Goal: Complete application form: Complete application form

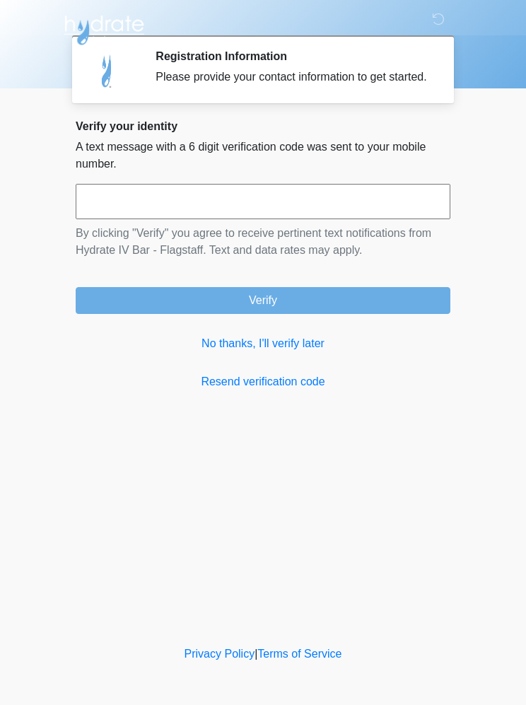
click at [278, 219] on input "text" at bounding box center [263, 201] width 375 height 35
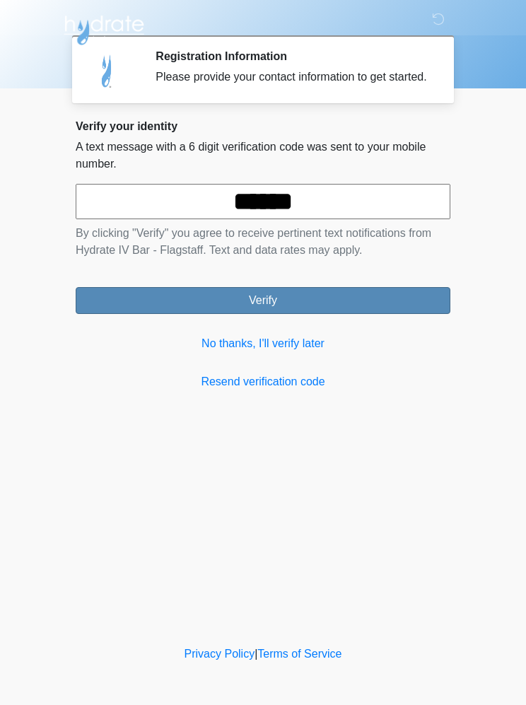
click at [440, 305] on button "Verify" at bounding box center [263, 300] width 375 height 27
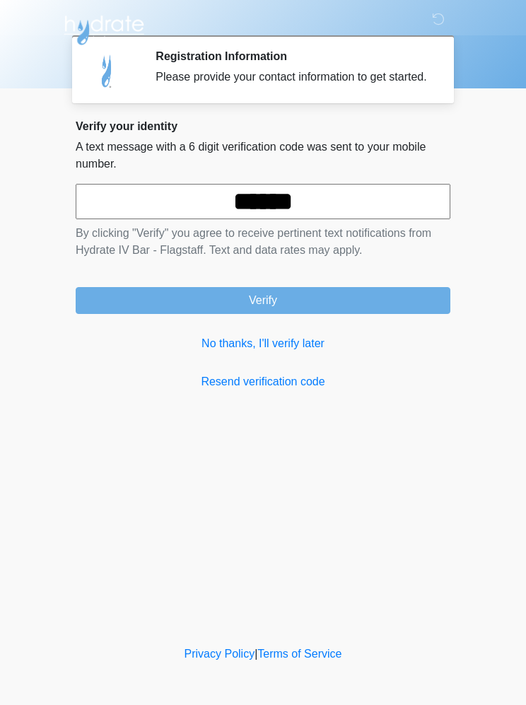
click at [257, 213] on input "******" at bounding box center [263, 201] width 375 height 35
type input "******"
click at [356, 291] on form "****** By clicking "Verify" you agree to receive pertinent text notifications f…" at bounding box center [263, 249] width 375 height 130
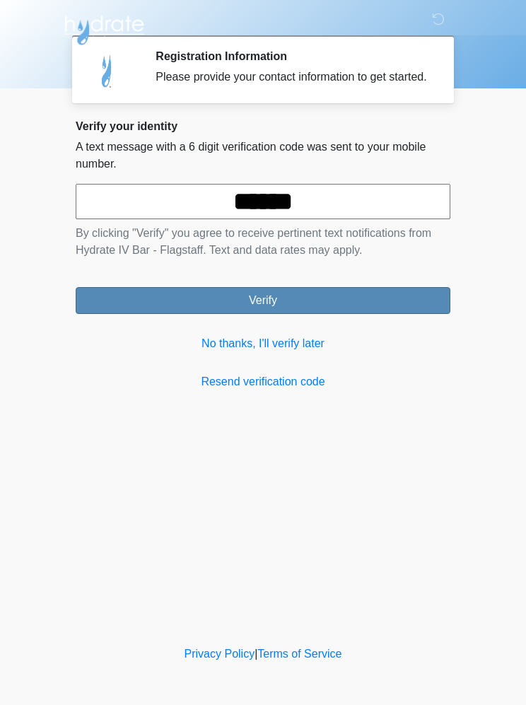
click at [426, 309] on button "Verify" at bounding box center [263, 300] width 375 height 27
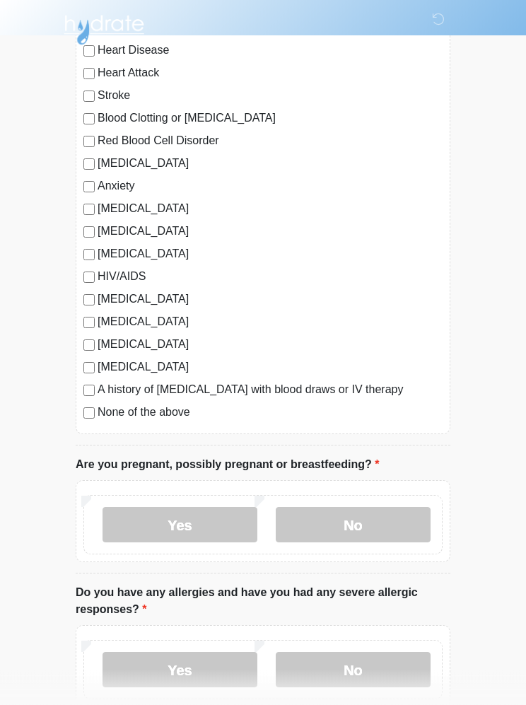
scroll to position [163, 0]
click at [99, 409] on label "None of the above" at bounding box center [270, 412] width 345 height 17
click at [389, 520] on label "No" at bounding box center [353, 524] width 155 height 35
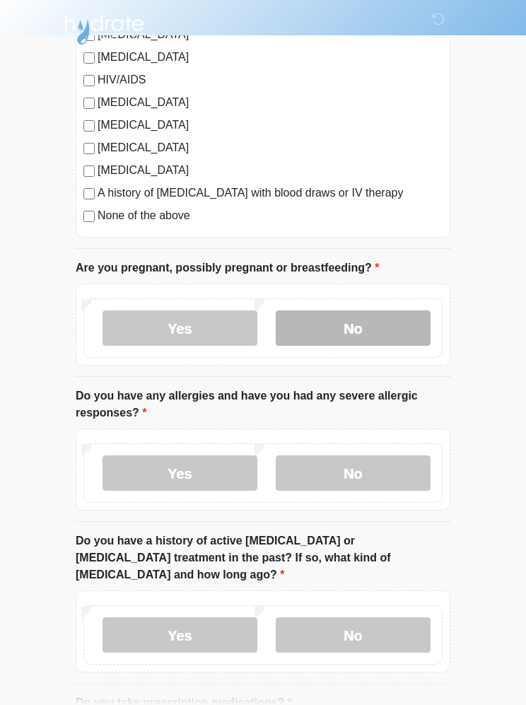
scroll to position [361, 0]
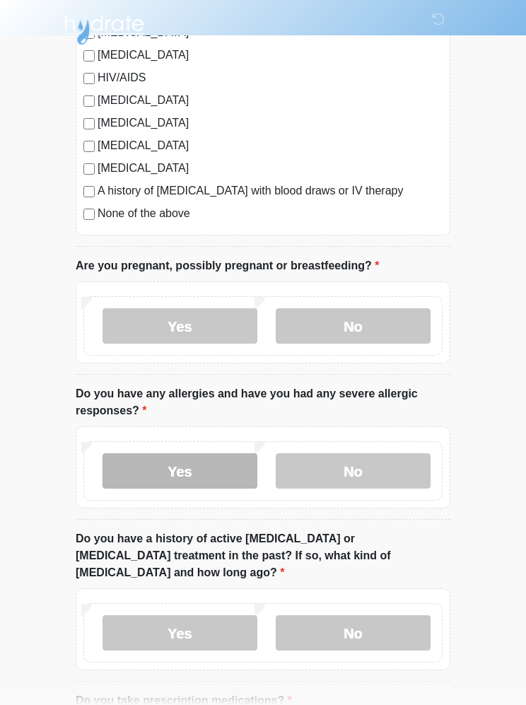
click at [205, 469] on label "Yes" at bounding box center [179, 471] width 155 height 35
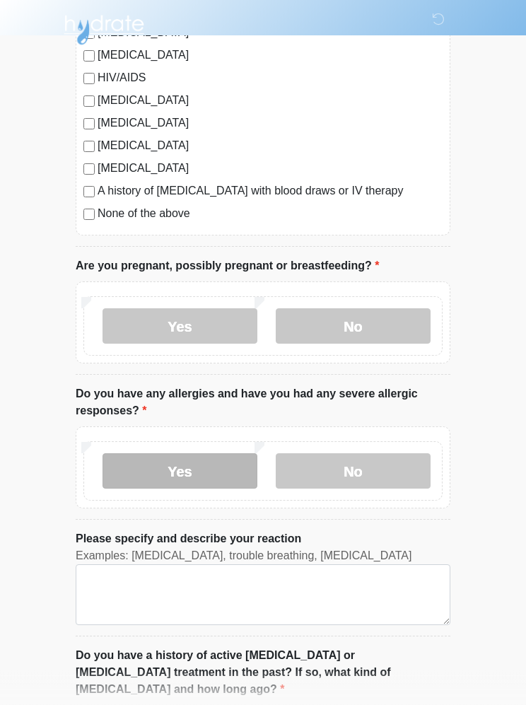
scroll to position [361, 0]
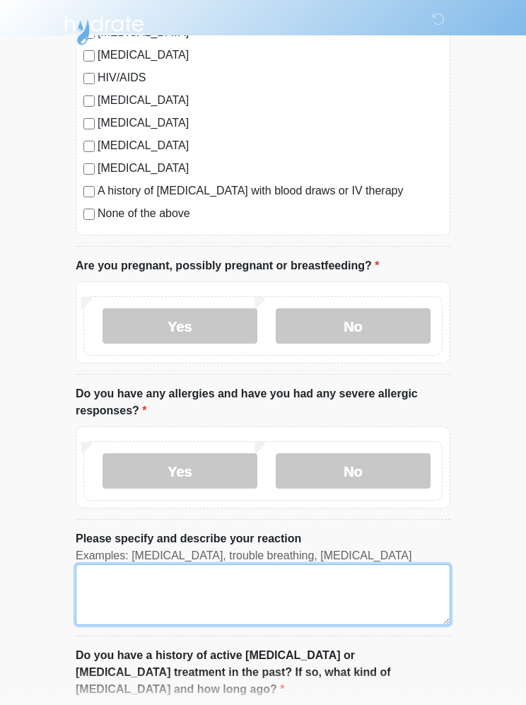
click at [245, 584] on textarea "Please specify and describe your reaction" at bounding box center [263, 594] width 375 height 61
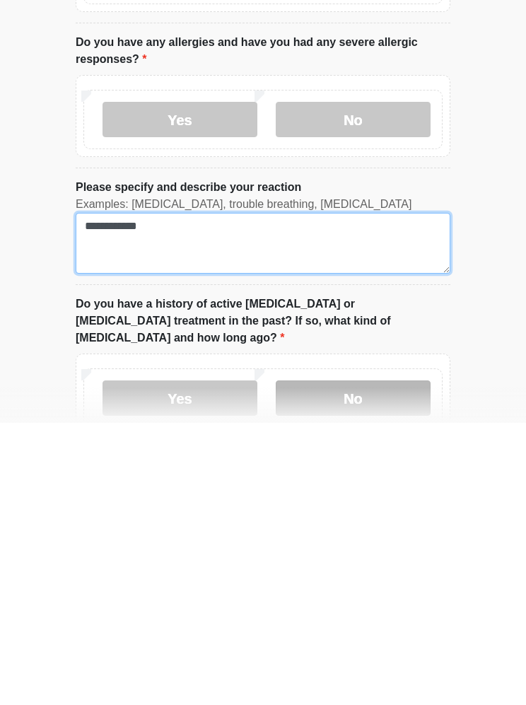
type textarea "**********"
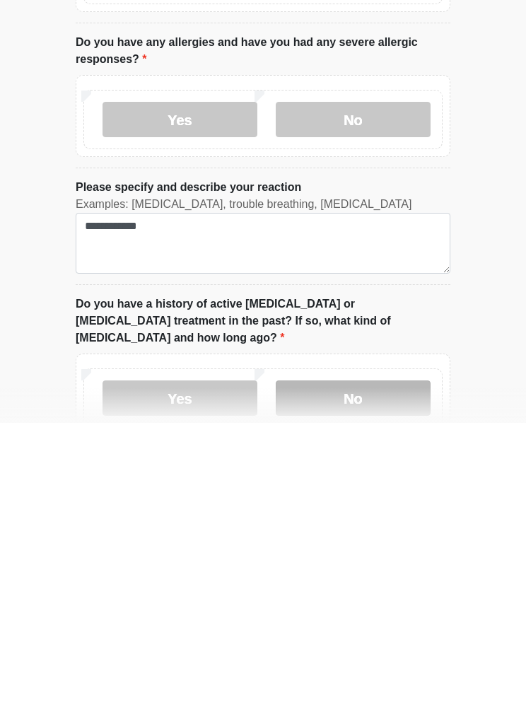
click at [406, 662] on label "No" at bounding box center [353, 679] width 155 height 35
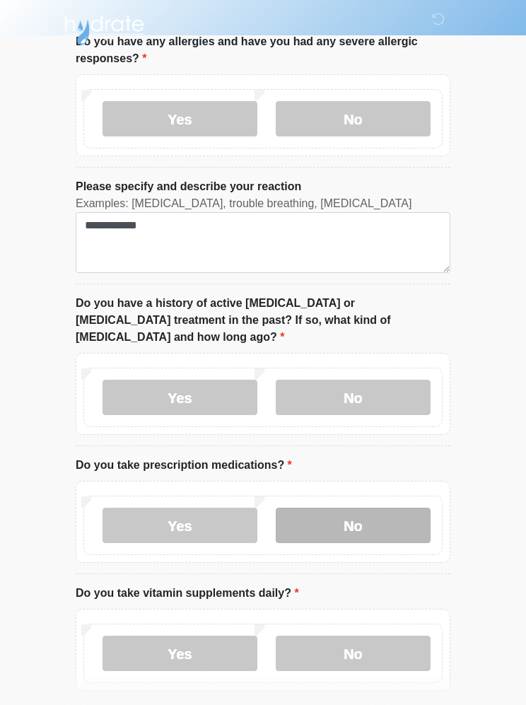
click at [403, 508] on label "No" at bounding box center [353, 525] width 155 height 35
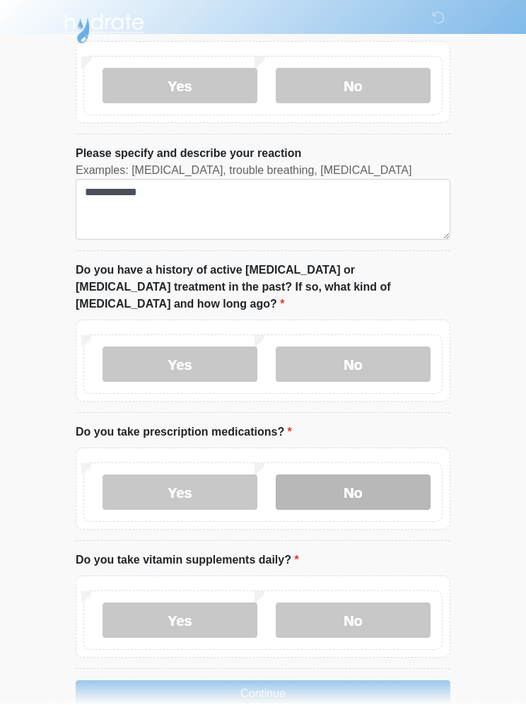
scroll to position [744, 0]
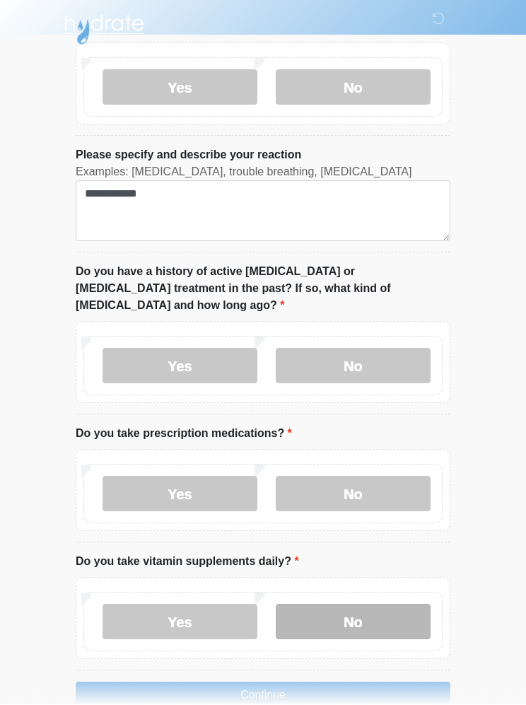
click at [389, 604] on label "No" at bounding box center [353, 621] width 155 height 35
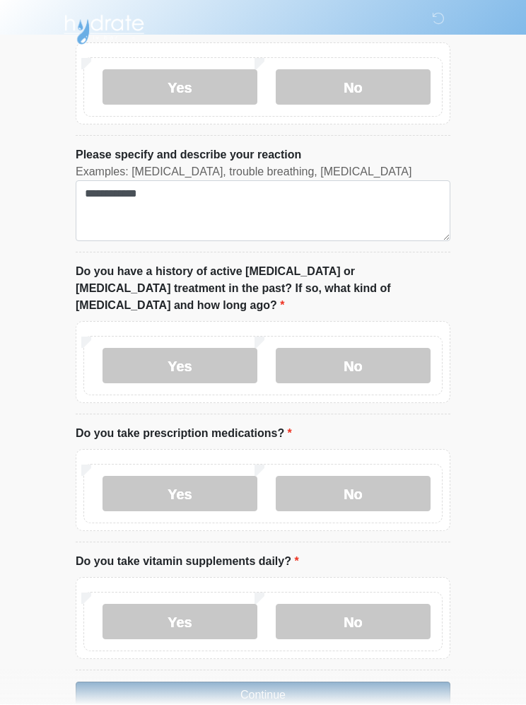
click at [405, 682] on button "Continue" at bounding box center [263, 695] width 375 height 27
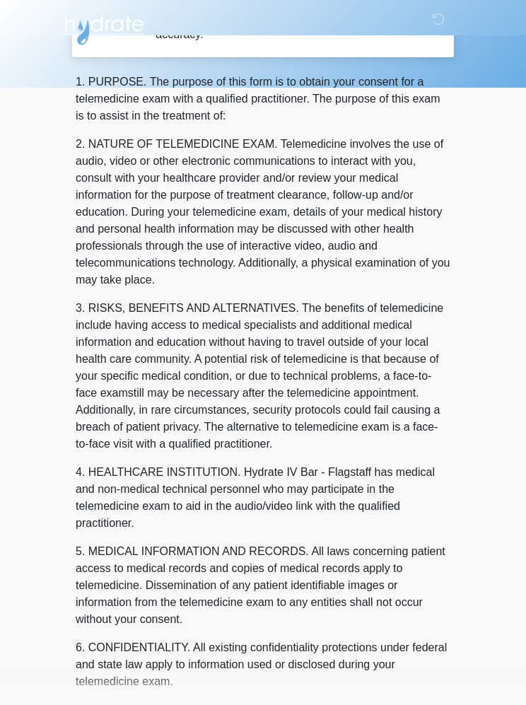
scroll to position [0, 0]
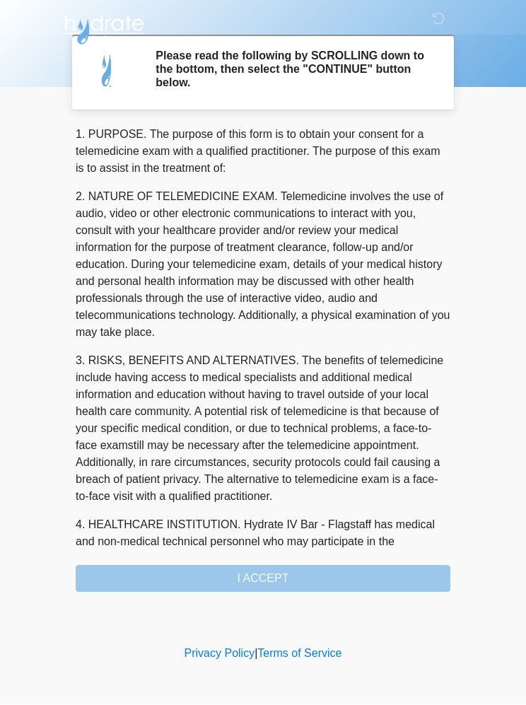
click at [359, 566] on div "1. PURPOSE. The purpose of this form is to obtain your consent for a telemedici…" at bounding box center [263, 360] width 375 height 466
click at [373, 568] on div "1. PURPOSE. The purpose of this form is to obtain your consent for a telemedici…" at bounding box center [263, 360] width 375 height 466
click at [345, 579] on div "1. PURPOSE. The purpose of this form is to obtain your consent for a telemedici…" at bounding box center [263, 360] width 375 height 466
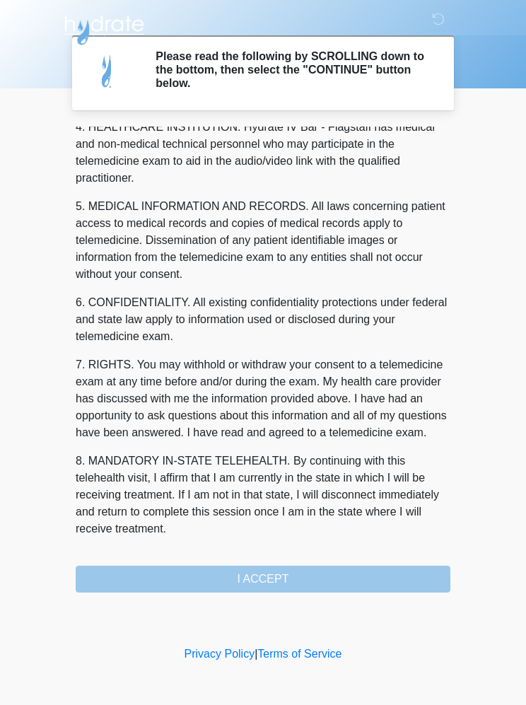
scroll to position [415, 0]
click at [376, 580] on button "I ACCEPT" at bounding box center [263, 578] width 375 height 27
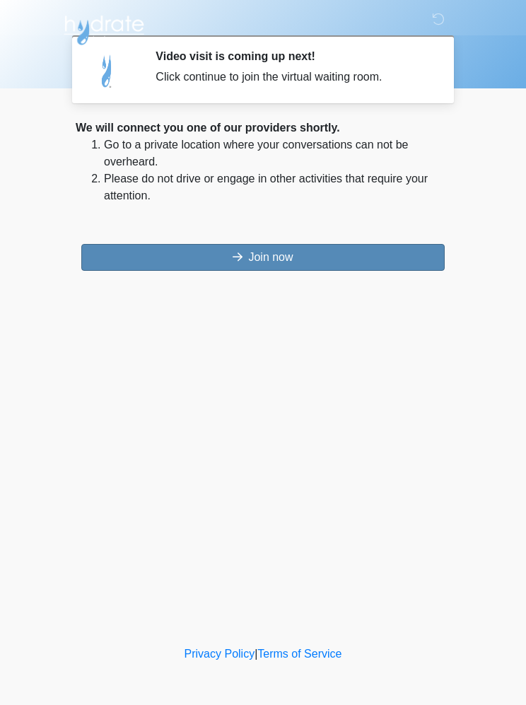
click at [414, 263] on button "Join now" at bounding box center [262, 257] width 363 height 27
